Goal: Task Accomplishment & Management: Use online tool/utility

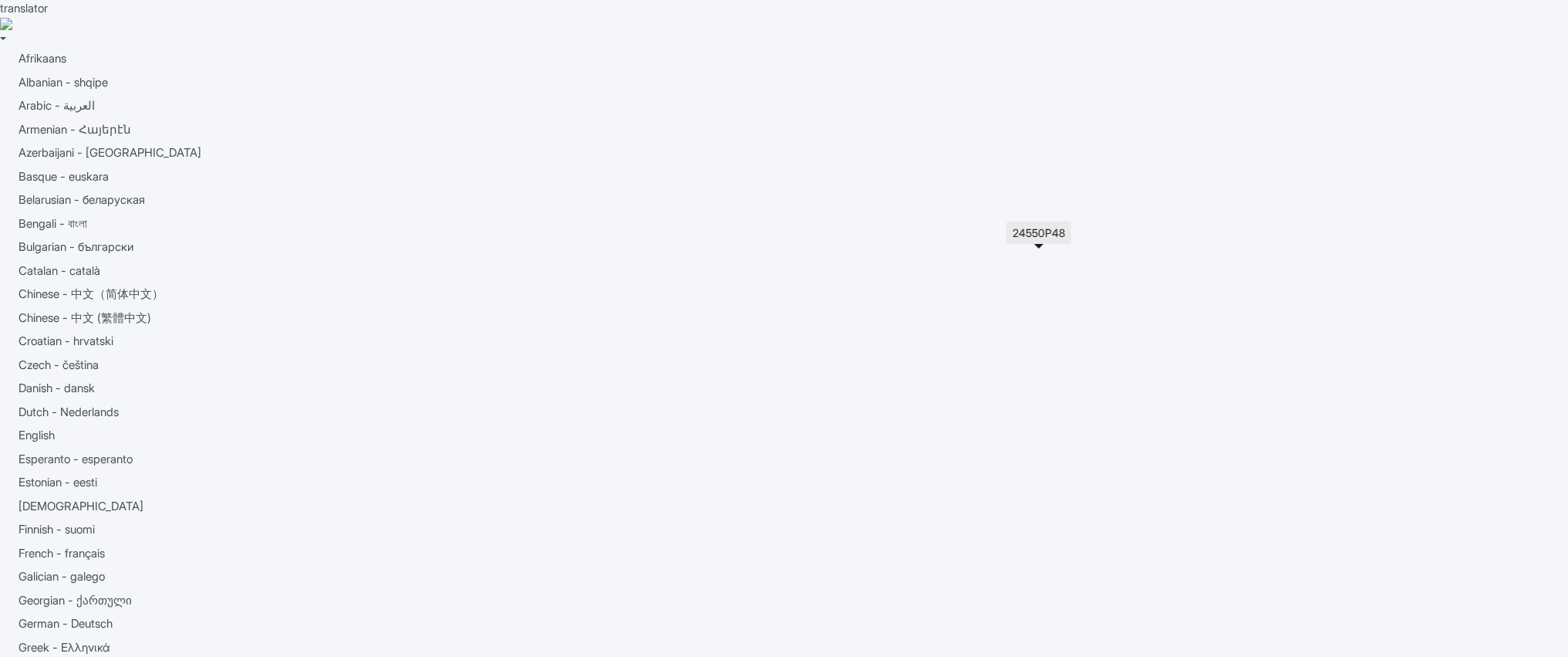
drag, startPoint x: 1051, startPoint y: 274, endPoint x: 1011, endPoint y: 274, distance: 40.0
copy td "24550P48"
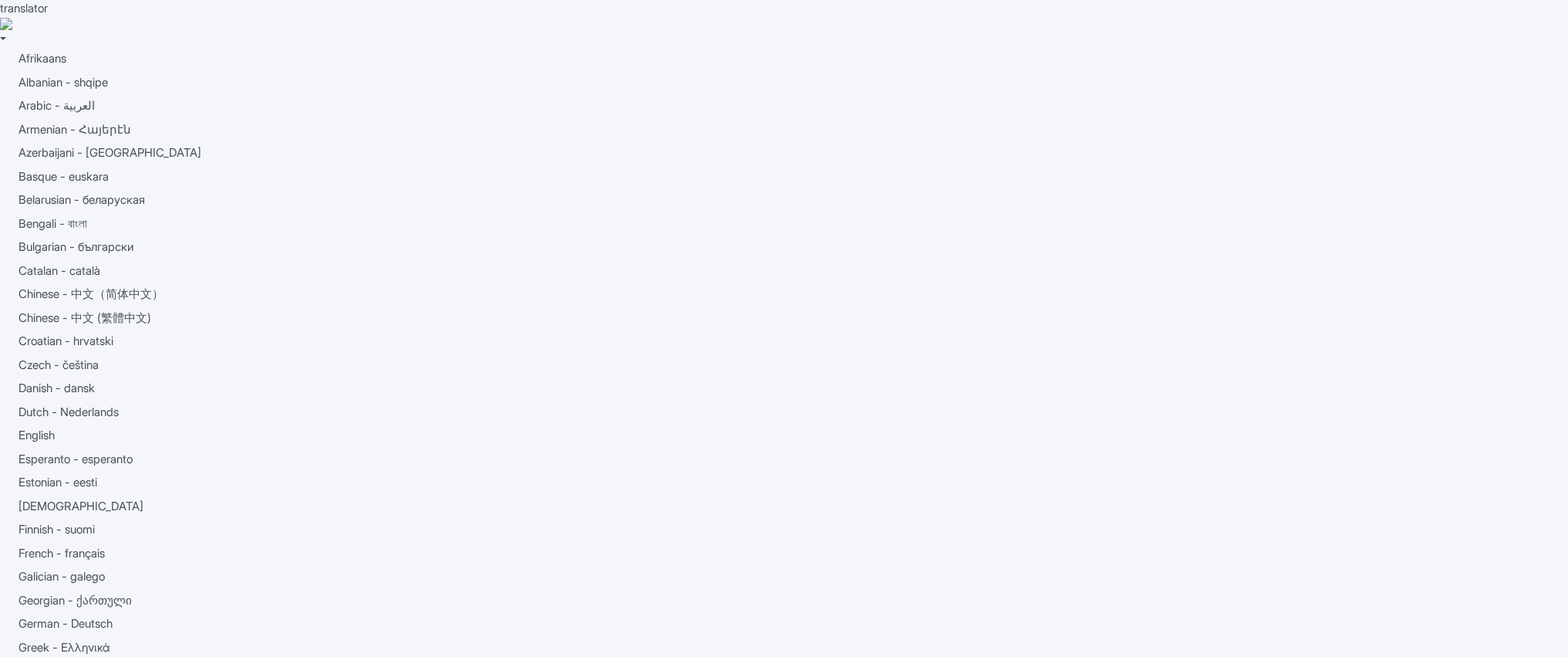
paste input "Private Arrival Transfer"
type input "Private Arrival Transfer"
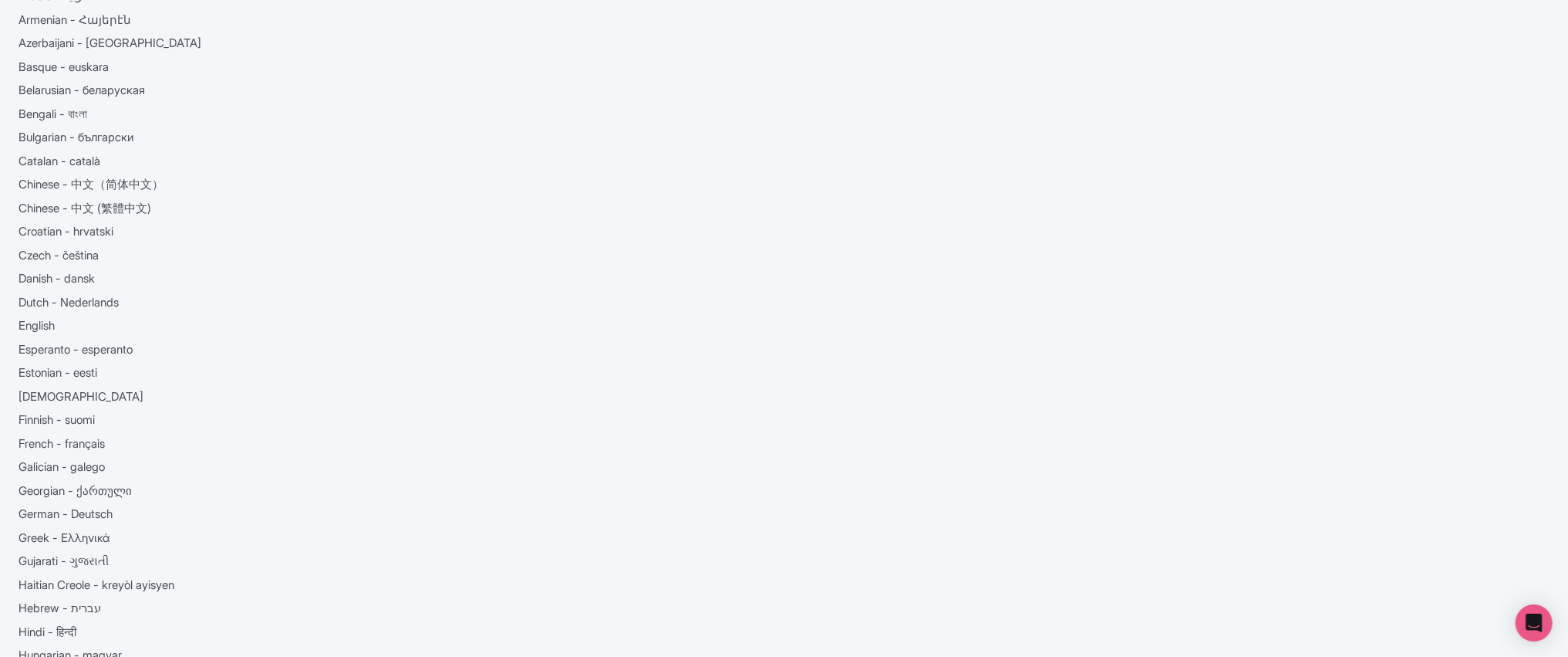
scroll to position [110, 0]
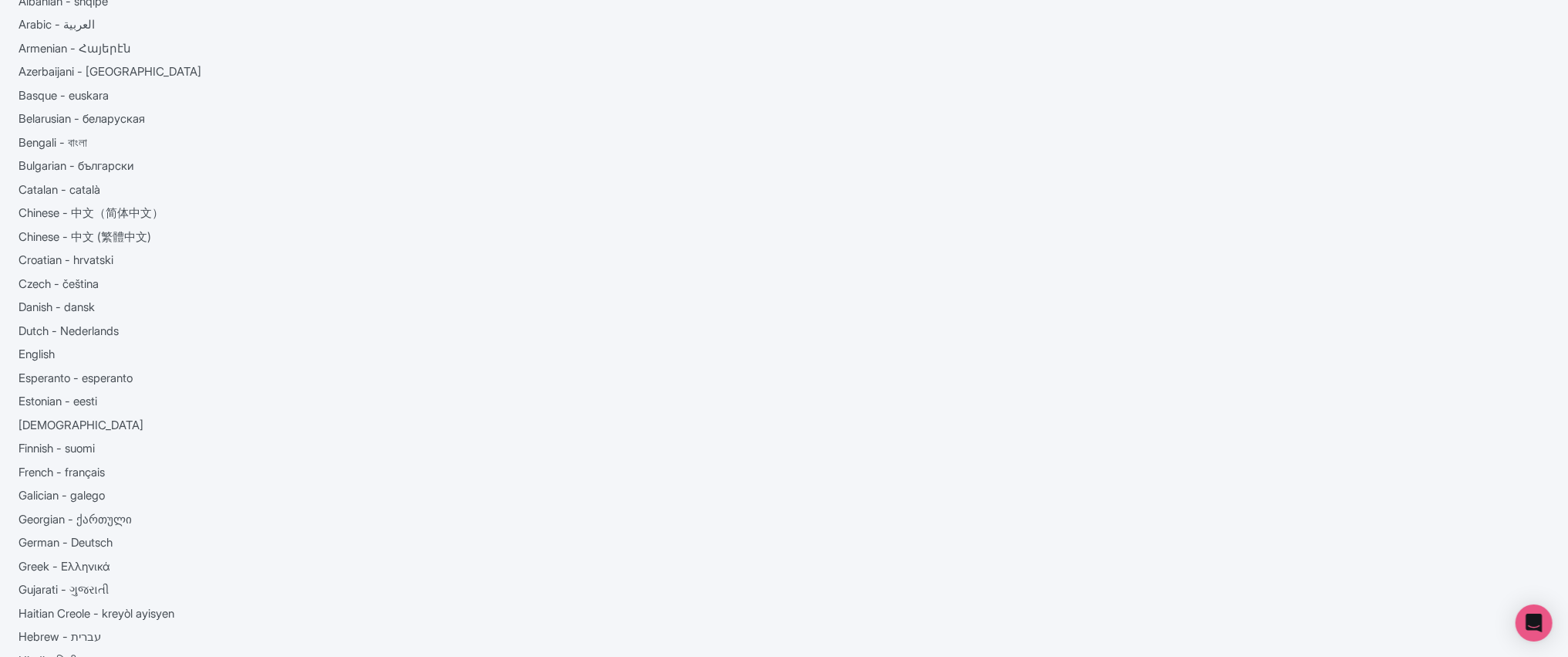
scroll to position [0, 0]
